Goal: Information Seeking & Learning: Learn about a topic

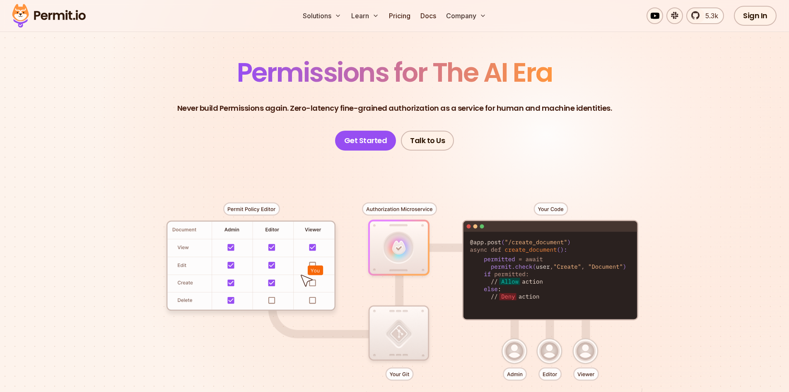
scroll to position [41, 0]
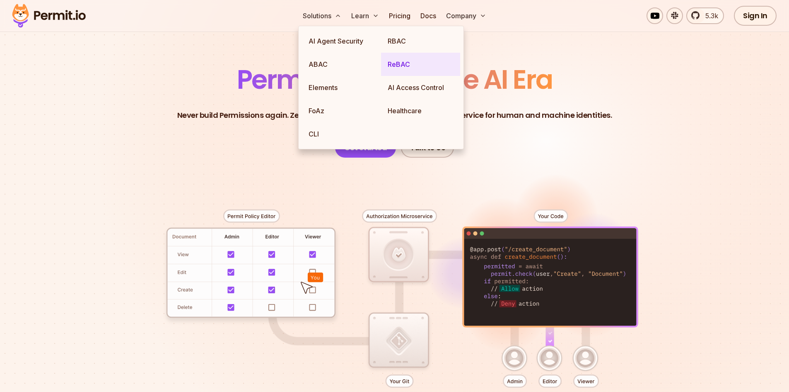
click at [410, 64] on link "ReBAC" at bounding box center [420, 64] width 79 height 23
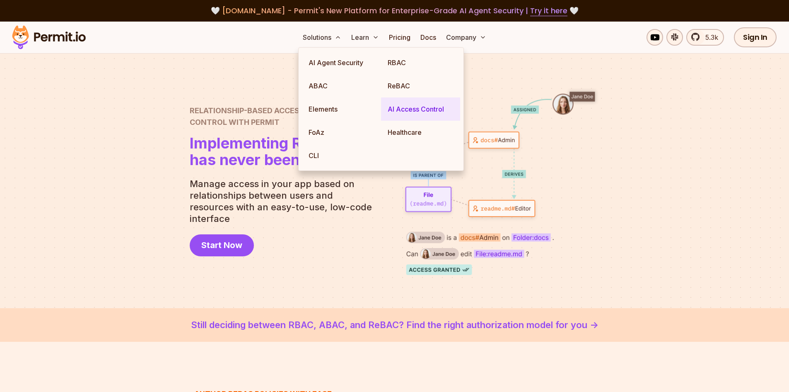
click at [432, 107] on link "AI Access Control" at bounding box center [420, 108] width 79 height 23
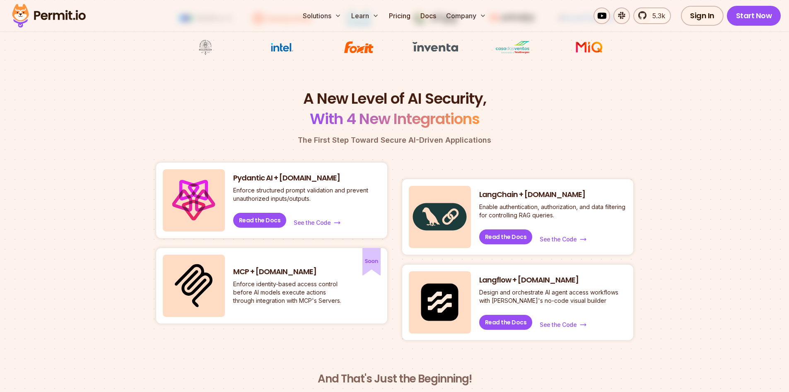
scroll to position [332, 0]
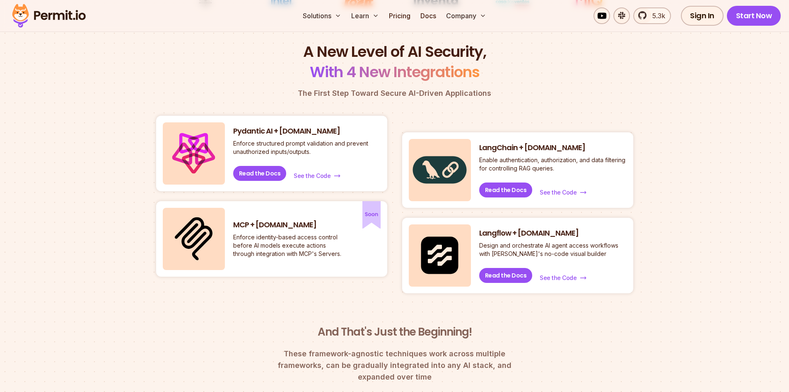
click at [148, 95] on section "A New Level of AI Security, With 4 New Integrations The First Step Toward Secur…" at bounding box center [394, 231] width 789 height 381
click at [63, 7] on img at bounding box center [48, 16] width 81 height 28
